Goal: Task Accomplishment & Management: Manage account settings

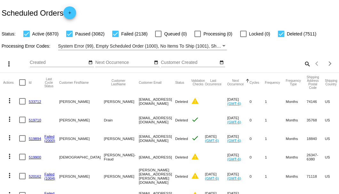
click at [304, 69] on mat-icon "search" at bounding box center [307, 64] width 8 height 10
click at [282, 34] on div at bounding box center [281, 34] width 6 height 6
click at [281, 37] on input "Deleted (7511)" at bounding box center [281, 37] width 0 height 0
checkbox input "false"
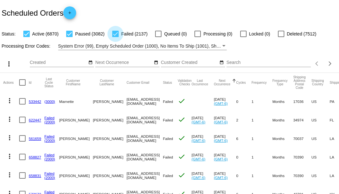
click at [114, 36] on div at bounding box center [115, 34] width 6 height 6
click at [115, 37] on input "Failed (2137)" at bounding box center [115, 37] width 0 height 0
checkbox input "false"
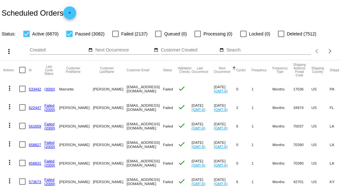
click at [72, 35] on div at bounding box center [69, 34] width 6 height 6
click at [69, 37] on input "Paused (3082)" at bounding box center [69, 37] width 0 height 0
checkbox input "false"
click at [235, 53] on input "Search" at bounding box center [268, 50] width 84 height 5
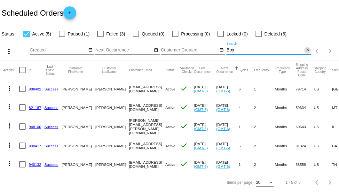
type input "Box"
click at [306, 53] on mat-icon "close" at bounding box center [307, 50] width 4 height 5
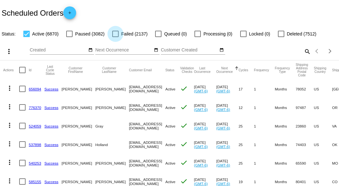
click at [115, 34] on div at bounding box center [115, 34] width 6 height 6
click at [115, 37] on input "Failed (2137)" at bounding box center [115, 37] width 0 height 0
checkbox input "true"
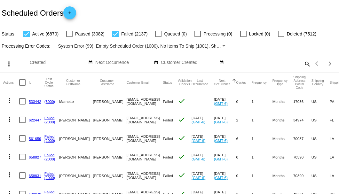
click at [303, 69] on mat-icon "search" at bounding box center [307, 64] width 8 height 10
click at [303, 65] on input "Search" at bounding box center [268, 62] width 84 height 5
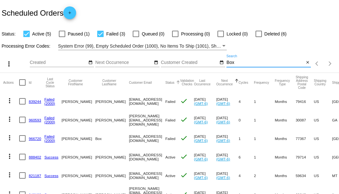
scroll to position [21, 0]
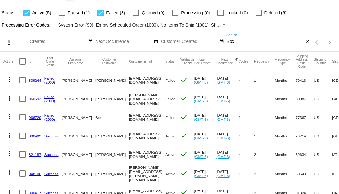
type input "Box"
click at [35, 120] on link "966720" at bounding box center [35, 117] width 12 height 4
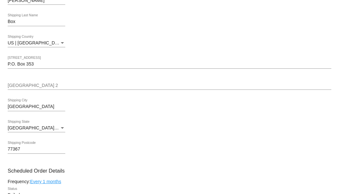
scroll to position [320, 0]
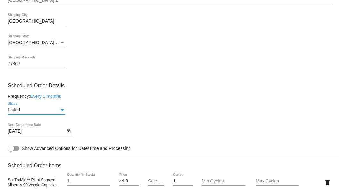
click at [62, 109] on div "Status" at bounding box center [62, 110] width 3 height 2
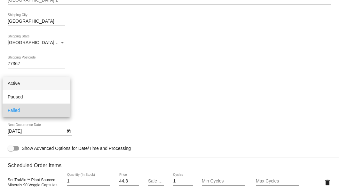
click at [56, 82] on span "Active" at bounding box center [37, 83] width 58 height 13
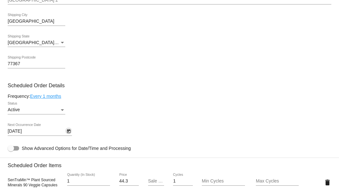
click at [68, 131] on icon "Open calendar" at bounding box center [69, 131] width 4 height 4
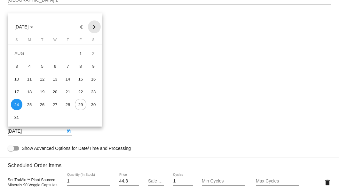
click at [93, 27] on button "Next month" at bounding box center [94, 26] width 13 height 13
click at [53, 104] on div "24" at bounding box center [55, 105] width 12 height 12
type input "9/24/2025"
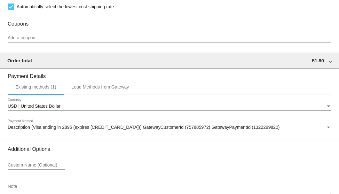
scroll to position [612, 0]
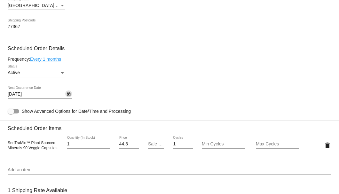
scroll to position [314, 0]
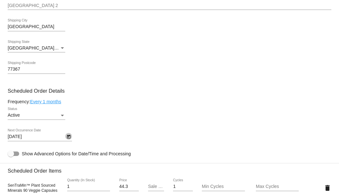
click at [67, 137] on icon "Open calendar" at bounding box center [69, 137] width 4 height 4
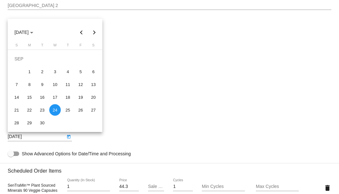
click at [105, 133] on div at bounding box center [169, 97] width 339 height 194
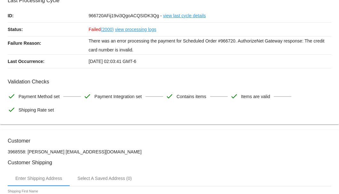
scroll to position [0, 0]
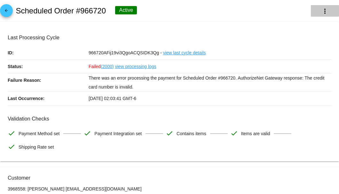
click at [314, 8] on button "more_vert" at bounding box center [325, 11] width 28 height 12
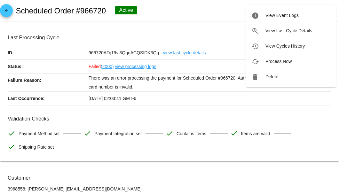
click at [232, 41] on div at bounding box center [169, 97] width 339 height 194
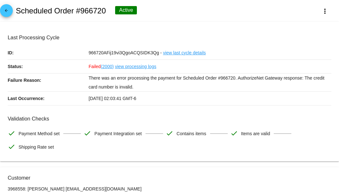
scroll to position [21, 0]
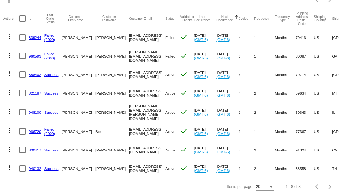
scroll to position [85, 0]
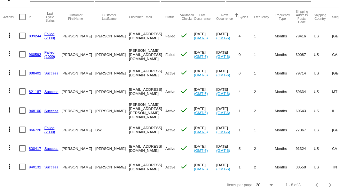
drag, startPoint x: 104, startPoint y: 127, endPoint x: 138, endPoint y: 126, distance: 34.9
click at [138, 126] on mat-row "more_vert 966720 Failed (2000) Lisa Box blue3girl@msn.com Active check Aug 24 2…" at bounding box center [246, 129] width 486 height 19
copy mat-row "[EMAIL_ADDRESS][DOMAIN_NAME]"
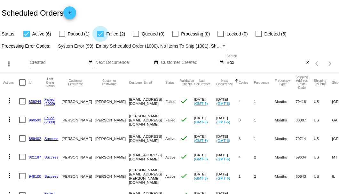
click at [104, 35] on label "Failed (2)" at bounding box center [111, 34] width 28 height 8
click at [100, 37] on input "Failed (2)" at bounding box center [100, 37] width 0 height 0
checkbox input "false"
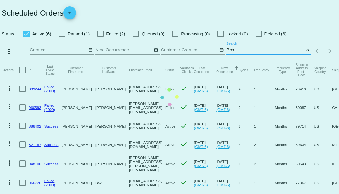
drag, startPoint x: 244, startPoint y: 61, endPoint x: 223, endPoint y: 61, distance: 21.1
click at [223, 61] on app-dashboard-scheduled-orders "Scheduled Orders add Status: Active (6) Paused (1) Failed (2) Queued (0) Proces…" at bounding box center [169, 123] width 339 height 247
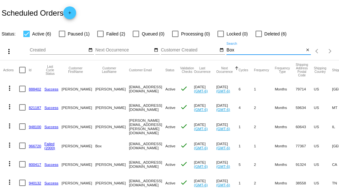
paste input "[EMAIL_ADDRESS][DOMAIN_NAME]"
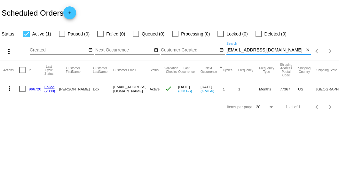
type input "[EMAIL_ADDRESS][DOMAIN_NAME]"
click at [36, 88] on link "966720" at bounding box center [35, 89] width 12 height 4
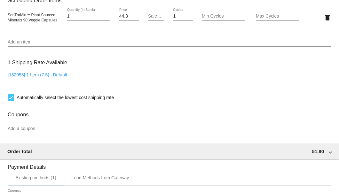
scroll to position [395, 0]
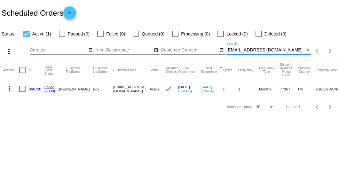
drag, startPoint x: 277, startPoint y: 50, endPoint x: 234, endPoint y: 49, distance: 42.8
click at [234, 49] on input "blue3girl@msn.com" at bounding box center [265, 50] width 78 height 5
paste input "710467"
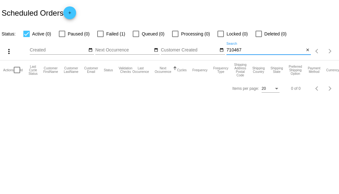
type input "710467"
click at [98, 34] on div at bounding box center [100, 34] width 6 height 6
click at [100, 37] on input "Failed (1)" at bounding box center [100, 37] width 0 height 0
checkbox input "true"
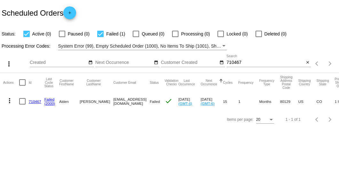
click at [34, 101] on link "710467" at bounding box center [35, 101] width 12 height 4
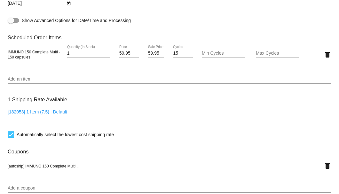
scroll to position [362, 0]
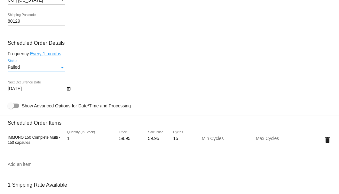
click at [63, 68] on div "Status" at bounding box center [62, 67] width 6 height 5
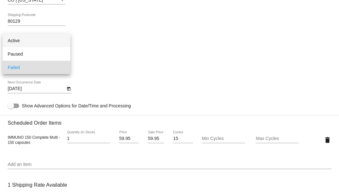
click at [42, 43] on span "Active" at bounding box center [37, 40] width 58 height 13
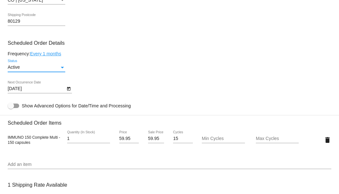
scroll to position [426, 0]
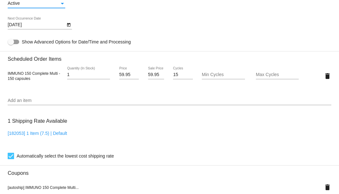
click at [68, 26] on icon "Open calendar" at bounding box center [69, 25] width 4 height 4
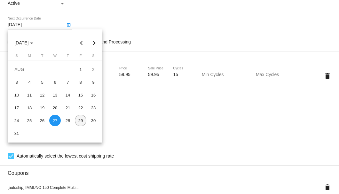
click at [84, 121] on div "29" at bounding box center [81, 121] width 12 height 12
type input "8/29/2025"
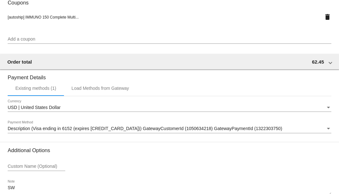
scroll to position [635, 0]
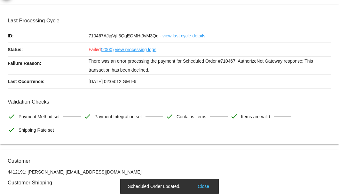
scroll to position [0, 0]
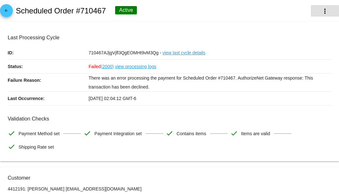
click at [322, 11] on mat-icon "more_vert" at bounding box center [325, 11] width 8 height 8
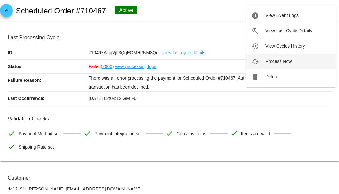
click at [272, 59] on span "Process Now" at bounding box center [278, 61] width 26 height 5
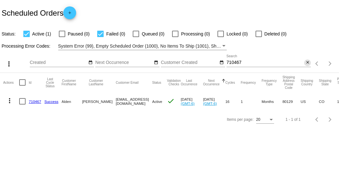
click at [305, 64] on mat-icon "close" at bounding box center [307, 62] width 4 height 5
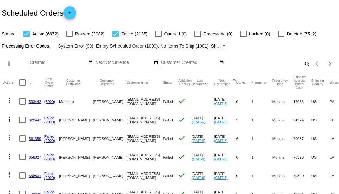
click at [304, 69] on mat-icon "search" at bounding box center [307, 64] width 8 height 10
click at [304, 65] on input "Search" at bounding box center [268, 62] width 84 height 5
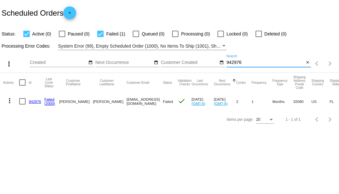
type input "942976"
click at [22, 102] on div at bounding box center [22, 101] width 6 height 6
click at [22, 105] on input "checkbox" at bounding box center [22, 105] width 0 height 0
checkbox input "true"
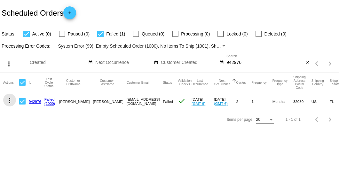
click at [7, 102] on mat-icon "more_vert" at bounding box center [10, 101] width 8 height 8
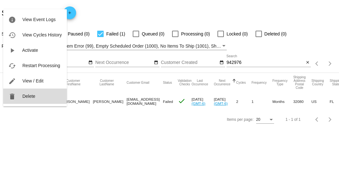
click at [31, 98] on button "delete Delete" at bounding box center [35, 96] width 64 height 15
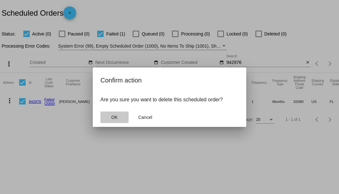
click at [112, 116] on span "OK" at bounding box center [114, 117] width 6 height 5
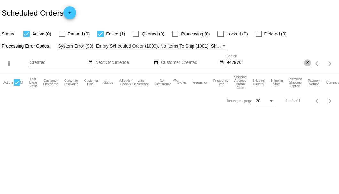
click at [306, 63] on mat-icon "close" at bounding box center [307, 62] width 4 height 5
click at [306, 63] on mat-icon "search" at bounding box center [307, 64] width 8 height 10
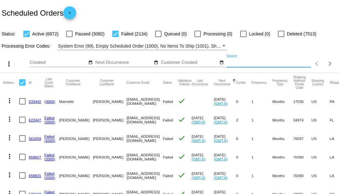
click at [304, 65] on input "Search" at bounding box center [268, 62] width 84 height 5
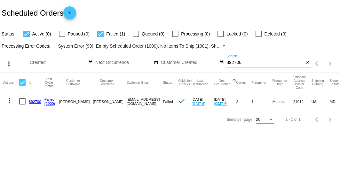
type input "892700"
click at [20, 103] on div at bounding box center [22, 101] width 6 height 6
click at [22, 105] on input "checkbox" at bounding box center [22, 105] width 0 height 0
checkbox input "true"
click at [13, 99] on button "more_vert" at bounding box center [9, 100] width 13 height 13
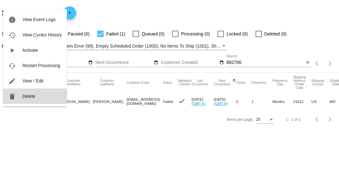
click at [27, 97] on span "Delete" at bounding box center [28, 96] width 13 height 5
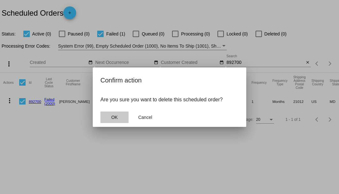
click at [113, 119] on span "OK" at bounding box center [114, 117] width 6 height 5
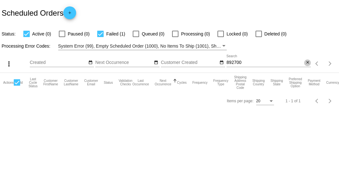
click at [309, 63] on mat-icon "close" at bounding box center [307, 62] width 4 height 5
click at [308, 63] on mat-icon "search" at bounding box center [307, 64] width 8 height 10
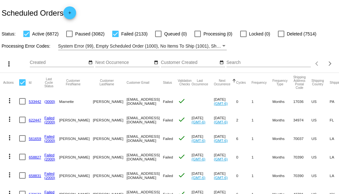
click at [237, 65] on input "Search" at bounding box center [268, 62] width 84 height 5
paste input "968085"
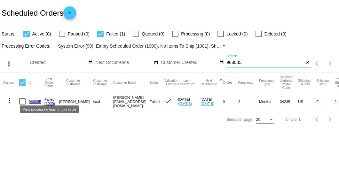
type input "968085"
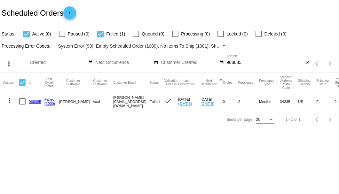
click at [36, 101] on link "968085" at bounding box center [35, 101] width 12 height 4
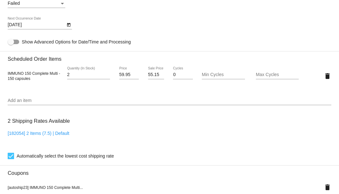
scroll to position [384, 0]
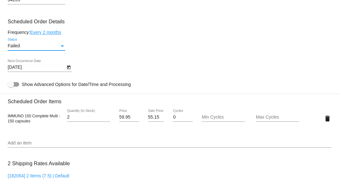
click at [61, 46] on div "Status" at bounding box center [62, 46] width 3 height 2
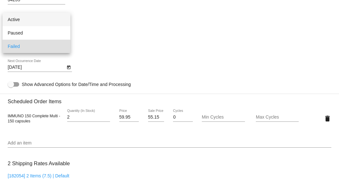
click at [46, 21] on span "Active" at bounding box center [37, 19] width 58 height 13
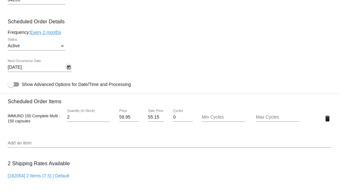
click at [68, 69] on icon "Open calendar" at bounding box center [68, 68] width 4 height 8
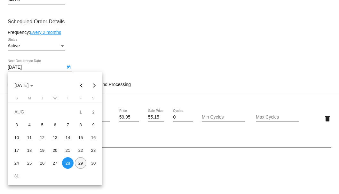
click at [79, 163] on div "29" at bounding box center [81, 163] width 12 height 12
type input "8/29/2025"
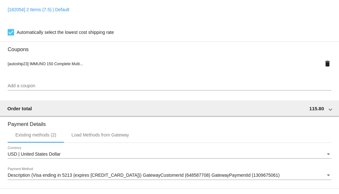
scroll to position [635, 0]
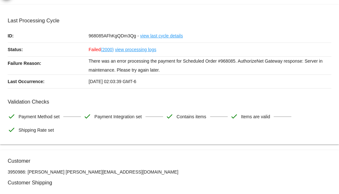
scroll to position [0, 0]
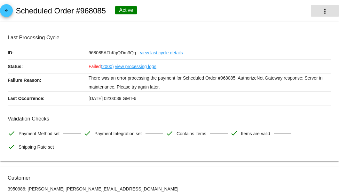
click at [321, 12] on mat-icon "more_vert" at bounding box center [325, 11] width 8 height 8
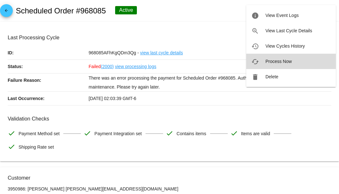
click at [270, 60] on span "Process Now" at bounding box center [278, 61] width 26 height 5
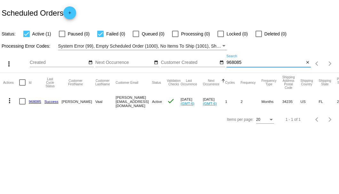
click at [236, 63] on input "968085" at bounding box center [265, 62] width 78 height 5
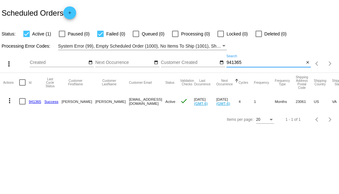
type input "941365"
click at [36, 100] on link "941365" at bounding box center [35, 101] width 12 height 4
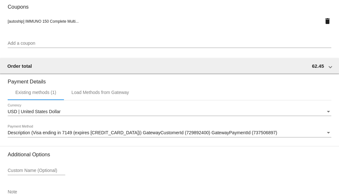
scroll to position [617, 0]
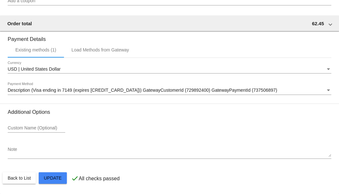
click at [35, 155] on textarea "Note" at bounding box center [169, 152] width 323 height 10
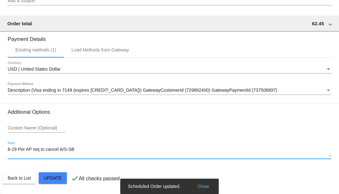
type textarea "8-29 Per AP req to cancel A/S-SB"
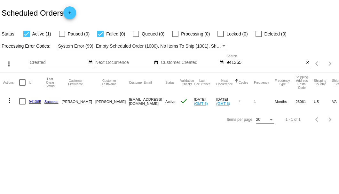
click at [19, 99] on mat-cell "more_vert" at bounding box center [11, 101] width 16 height 19
click at [21, 100] on div at bounding box center [22, 101] width 6 height 6
click at [22, 105] on input "checkbox" at bounding box center [22, 105] width 0 height 0
checkbox input "true"
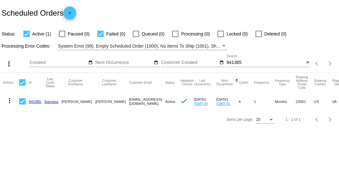
click at [8, 102] on mat-icon "more_vert" at bounding box center [10, 101] width 8 height 8
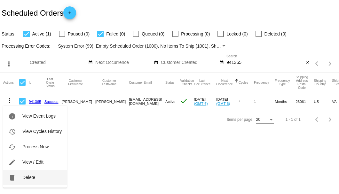
click at [35, 178] on button "delete Delete" at bounding box center [35, 177] width 64 height 15
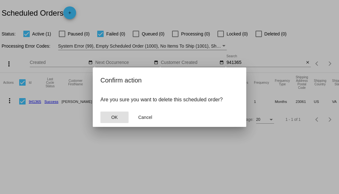
click at [110, 117] on button "OK" at bounding box center [114, 118] width 28 height 12
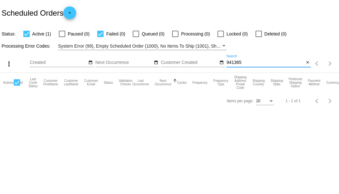
click at [270, 60] on input "941365" at bounding box center [265, 62] width 78 height 5
type input "941365"
click at [304, 63] on button "close" at bounding box center [307, 62] width 7 height 7
